Goal: Navigation & Orientation: Find specific page/section

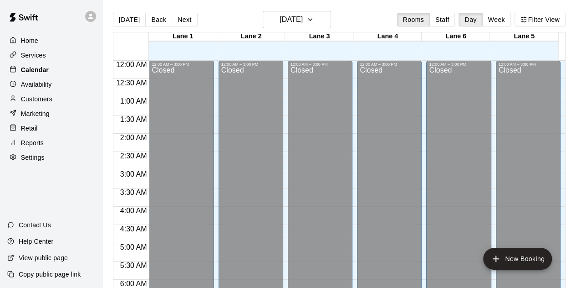
scroll to position [509, 0]
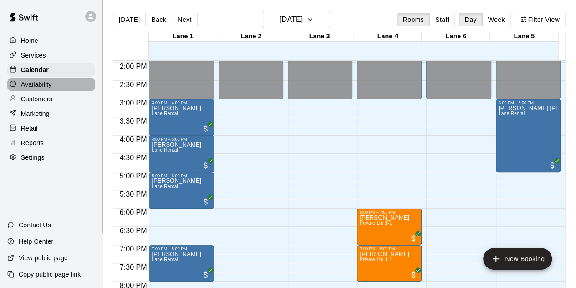
click at [27, 87] on p "Availability" at bounding box center [36, 84] width 31 height 9
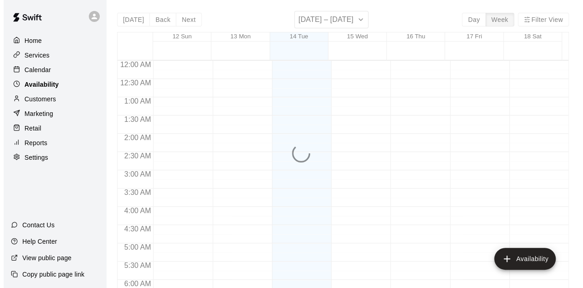
scroll to position [637, 0]
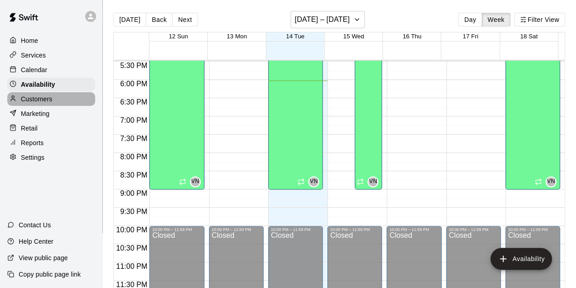
click at [30, 102] on p "Customers" at bounding box center [36, 98] width 31 height 9
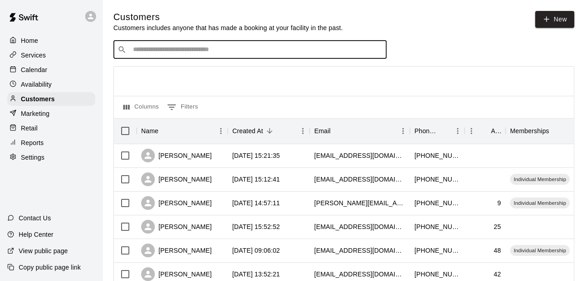
click at [182, 51] on input "Search customers by name or email" at bounding box center [256, 49] width 252 height 9
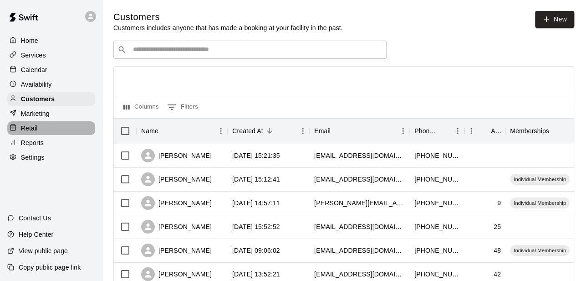
click at [39, 129] on div "Retail" at bounding box center [51, 128] width 88 height 14
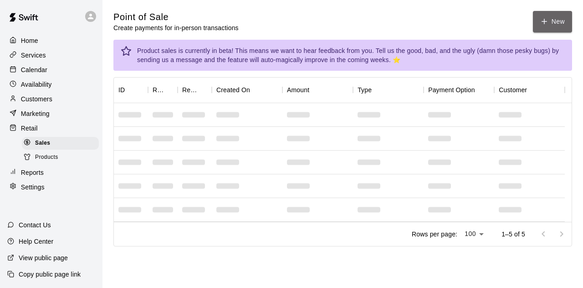
click at [556, 22] on button "New" at bounding box center [552, 21] width 39 height 21
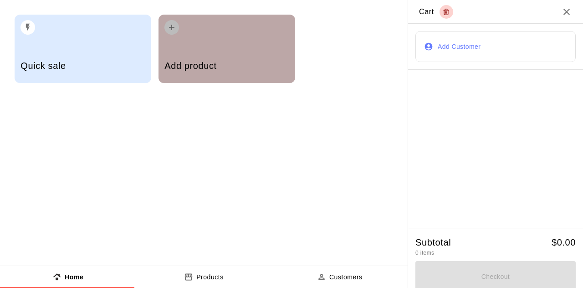
click at [251, 62] on h5 "Add product" at bounding box center [226, 66] width 124 height 12
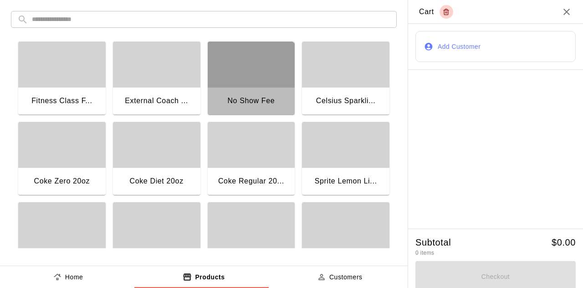
click at [238, 96] on div "No Show Fee" at bounding box center [250, 101] width 47 height 12
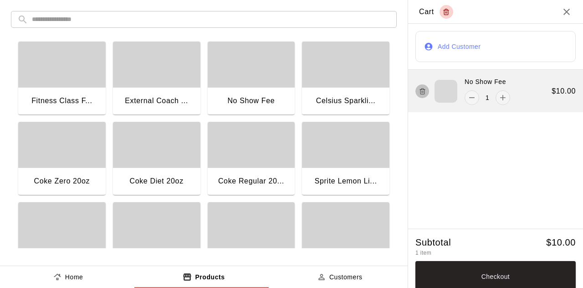
click at [419, 87] on icon "button" at bounding box center [422, 91] width 7 height 11
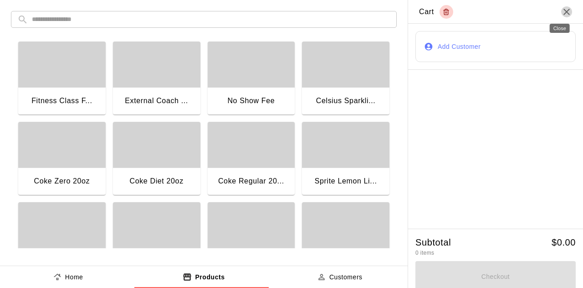
click at [561, 15] on icon "Close" at bounding box center [566, 11] width 11 height 11
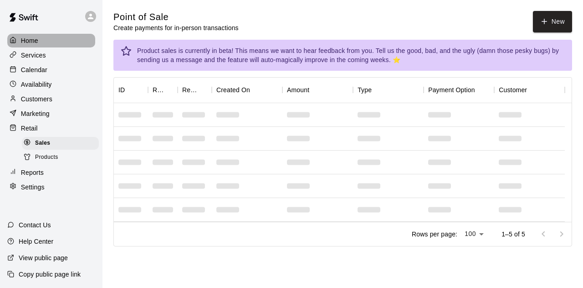
click at [33, 44] on p "Home" at bounding box center [29, 40] width 17 height 9
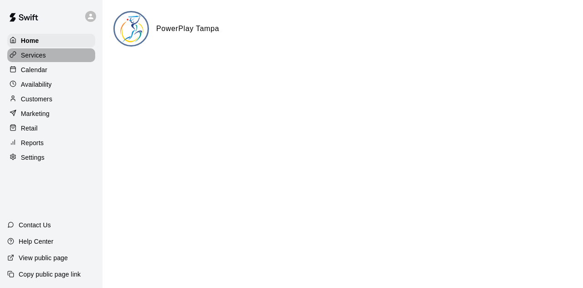
click at [15, 57] on icon at bounding box center [13, 54] width 7 height 7
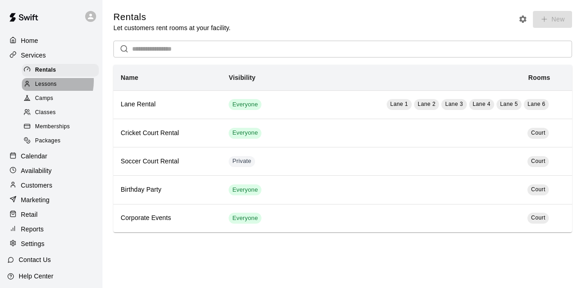
click at [41, 82] on span "Lessons" at bounding box center [46, 84] width 22 height 9
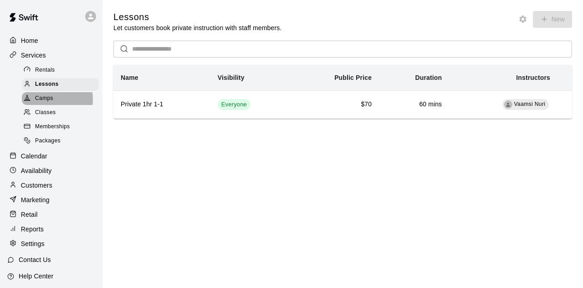
click at [53, 102] on span "Camps" at bounding box center [44, 98] width 18 height 9
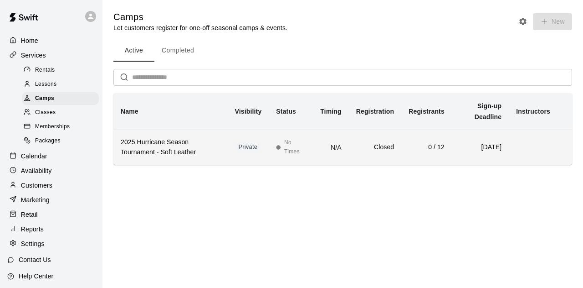
click at [162, 151] on h6 "2025 Hurricane Season Tournament - Soft Leather" at bounding box center [171, 147] width 100 height 20
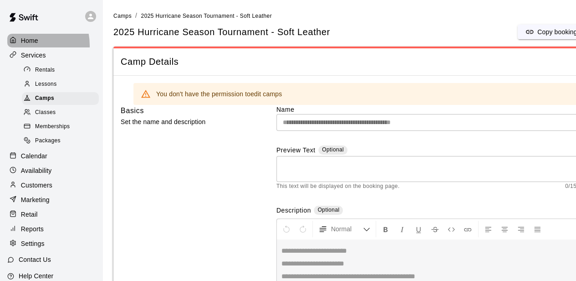
click at [27, 45] on p "Home" at bounding box center [29, 40] width 17 height 9
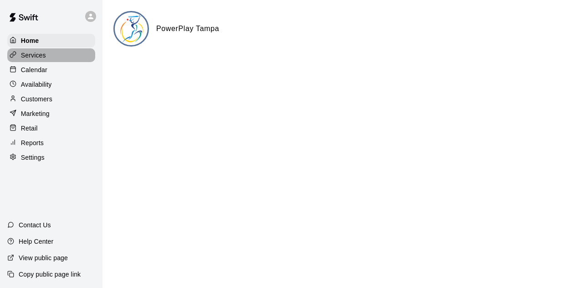
click at [52, 57] on div "Services" at bounding box center [51, 55] width 88 height 14
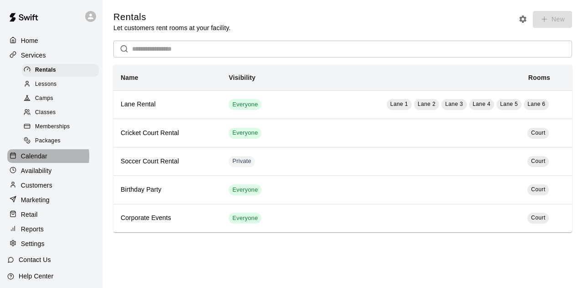
click at [32, 160] on p "Calendar" at bounding box center [34, 155] width 26 height 9
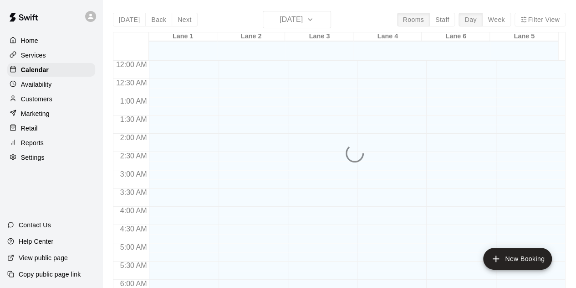
scroll to position [610, 0]
